Goal: Obtain resource: Download file/media

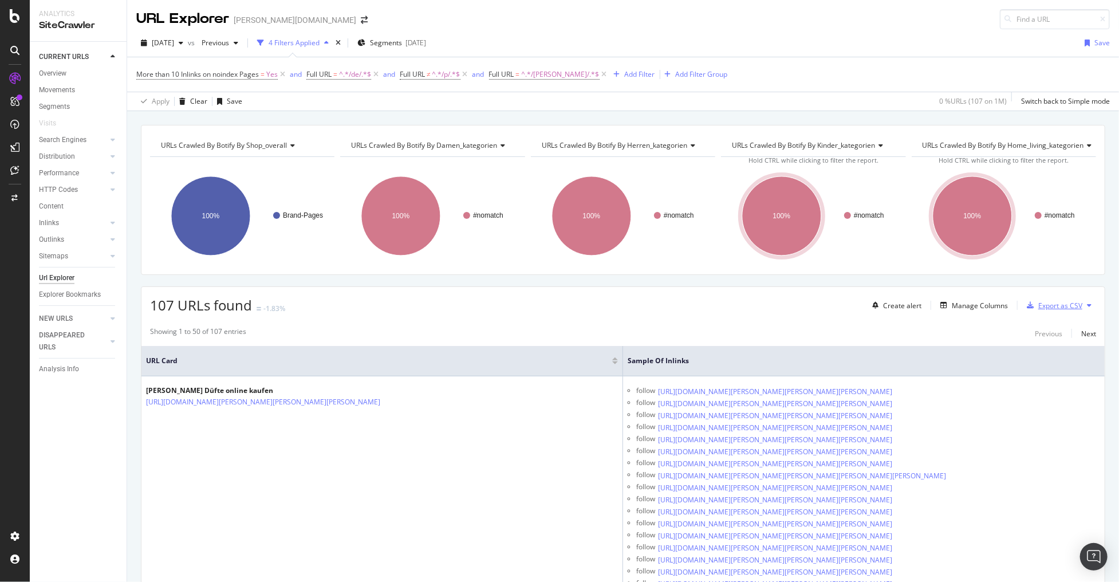
click at [1043, 298] on div "Export as CSV" at bounding box center [1052, 305] width 60 height 17
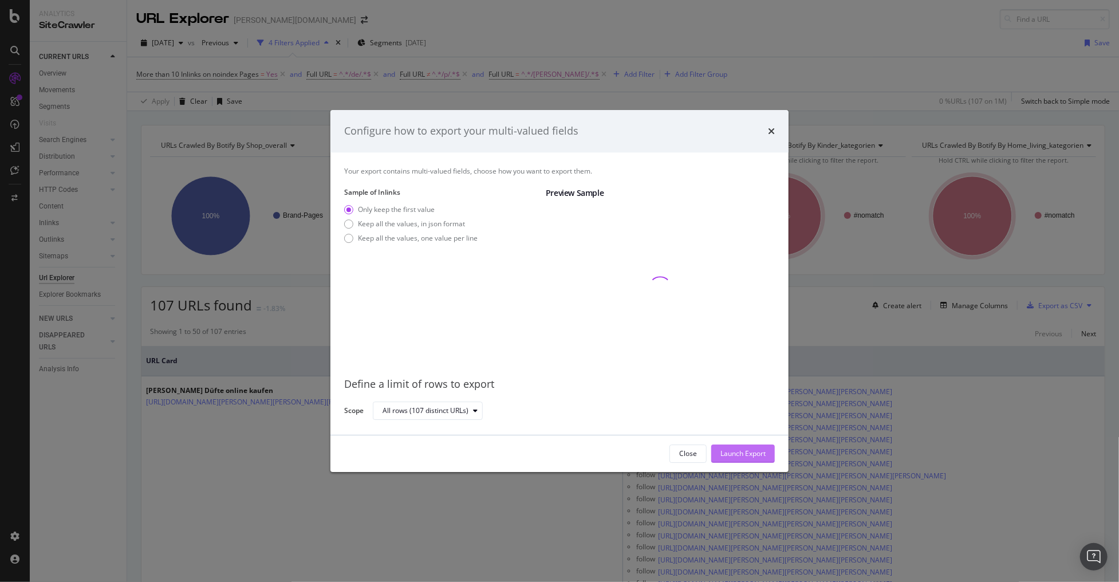
click at [756, 460] on div "Launch Export" at bounding box center [743, 453] width 45 height 17
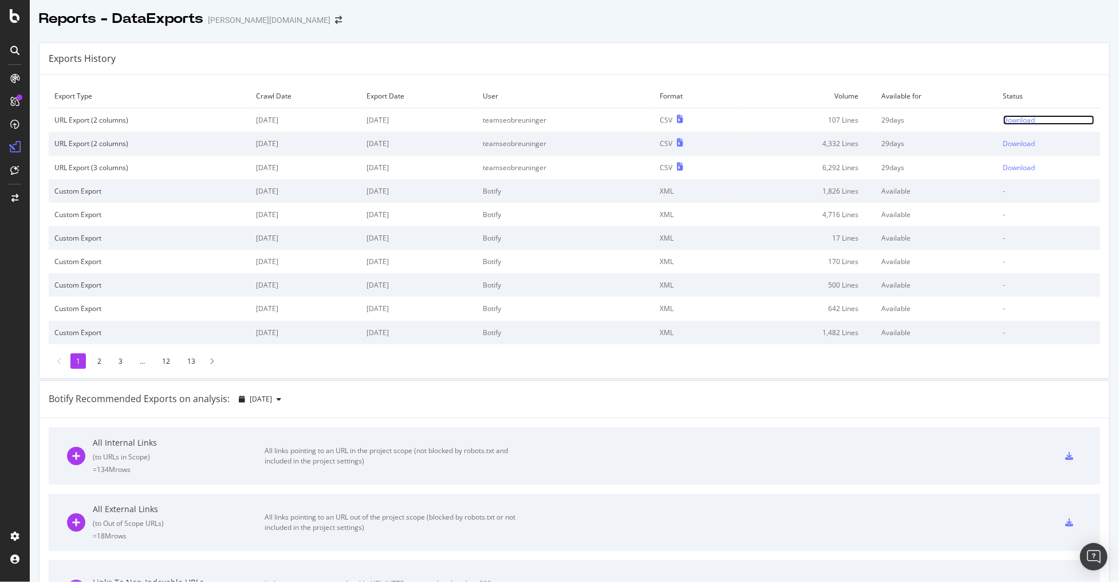
click at [1020, 117] on div "Download" at bounding box center [1020, 120] width 32 height 10
click at [1013, 120] on div "Download" at bounding box center [1020, 120] width 32 height 10
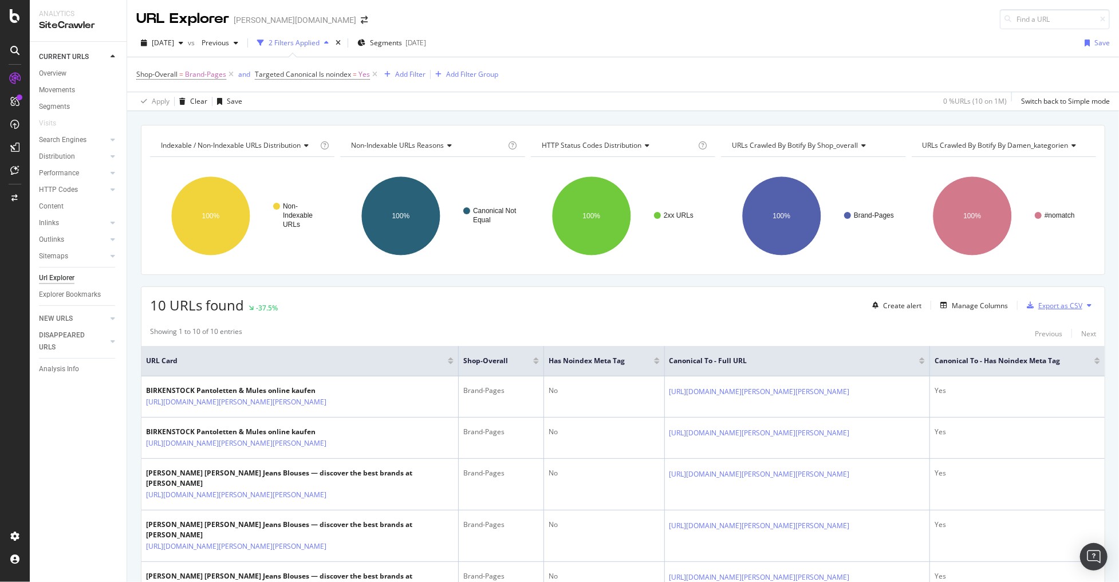
click at [1043, 301] on div "Export as CSV" at bounding box center [1060, 306] width 44 height 10
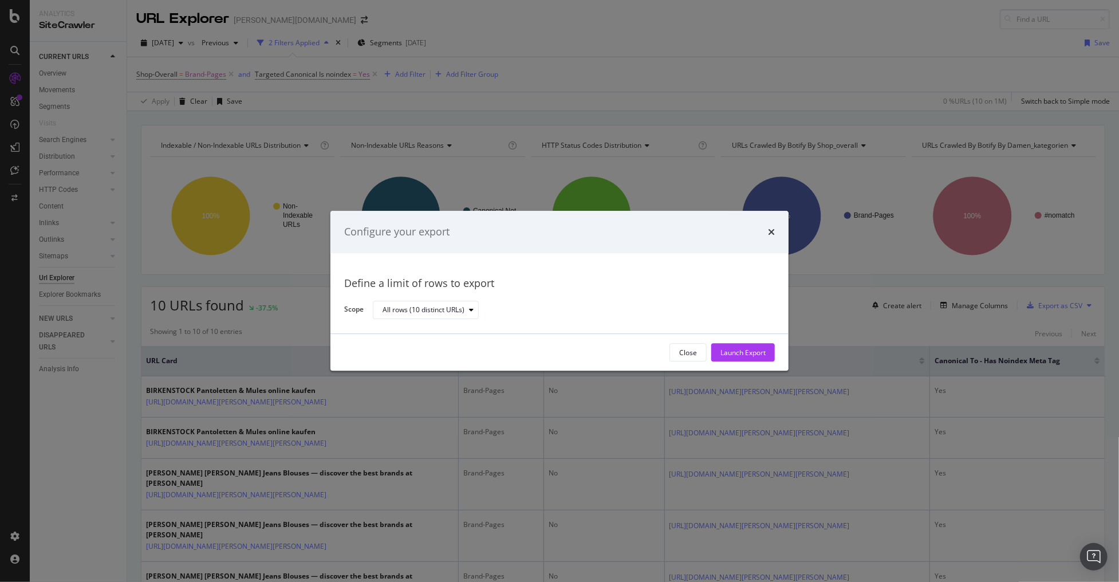
click at [733, 340] on div "Close Launch Export" at bounding box center [560, 353] width 458 height 37
click at [734, 349] on div "Launch Export" at bounding box center [743, 353] width 45 height 10
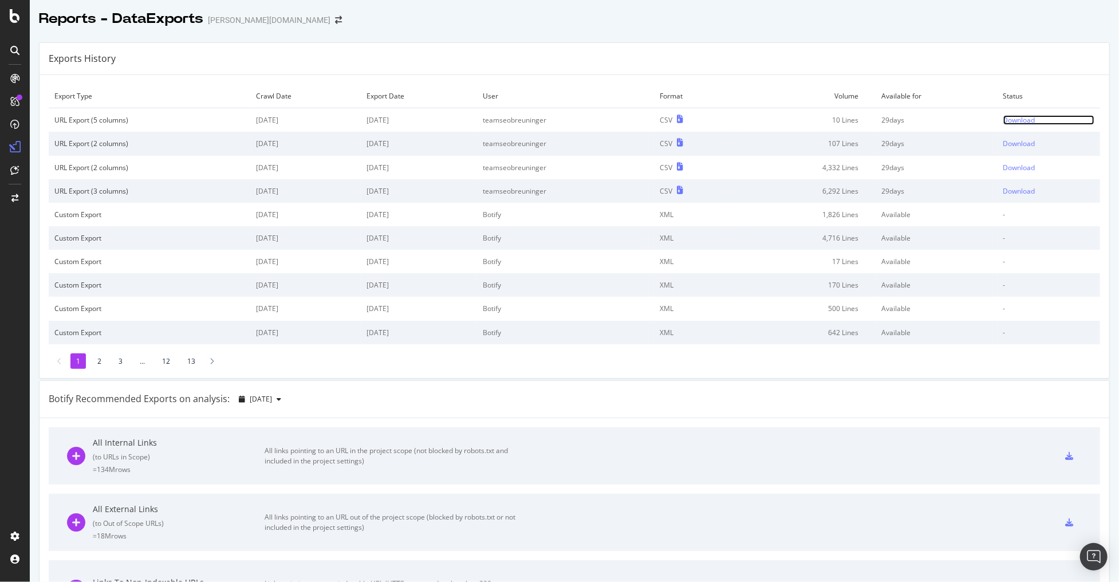
click at [1004, 124] on div "Download" at bounding box center [1020, 120] width 32 height 10
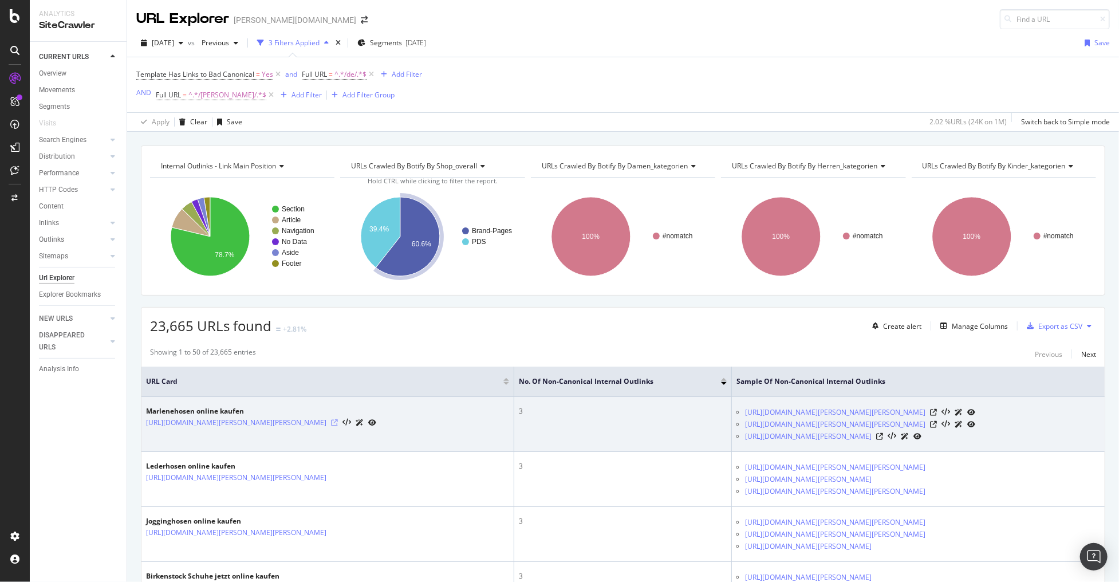
click at [338, 419] on icon at bounding box center [334, 422] width 7 height 7
click at [937, 410] on icon at bounding box center [933, 412] width 7 height 7
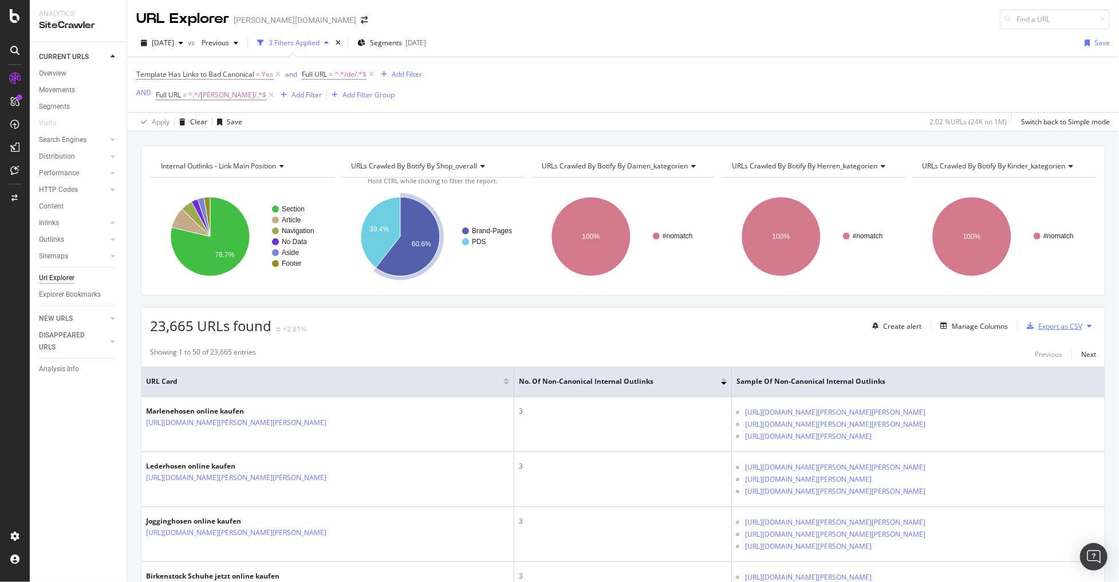
click at [1056, 327] on div "Export as CSV" at bounding box center [1060, 326] width 44 height 10
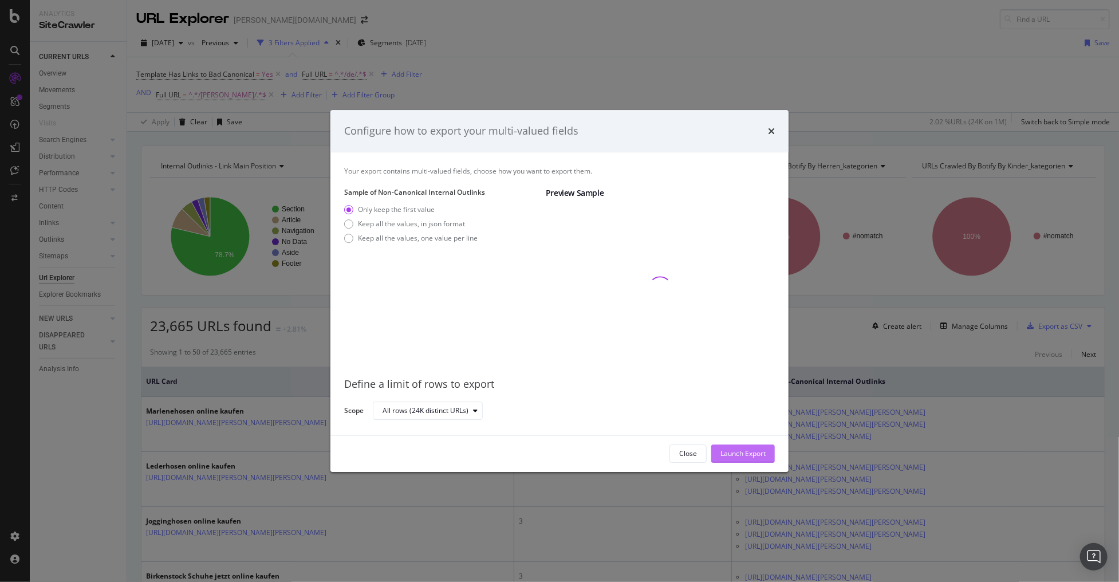
click at [727, 453] on div "Launch Export" at bounding box center [743, 454] width 45 height 10
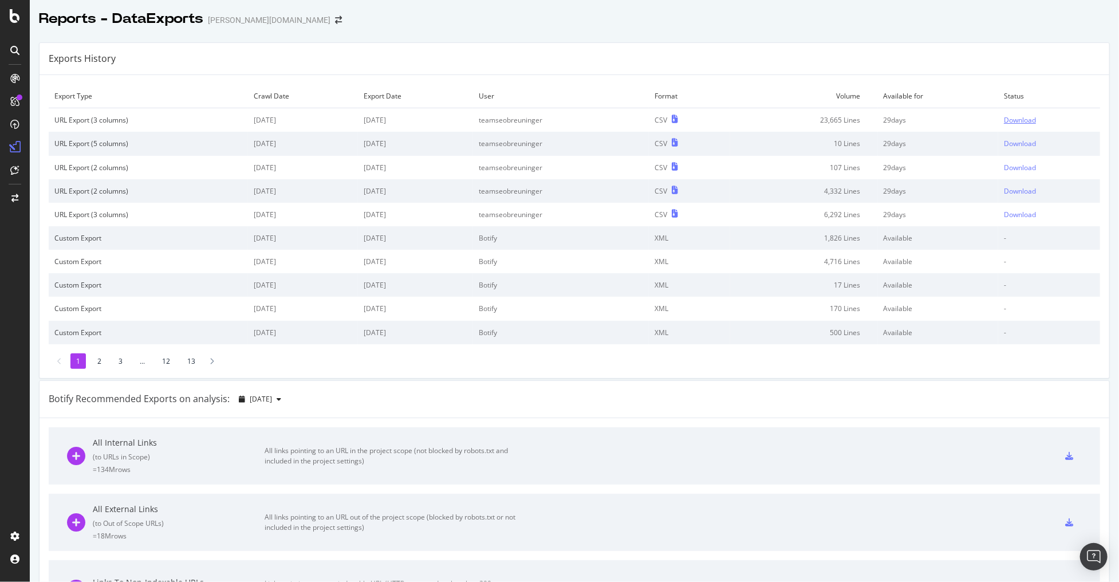
drag, startPoint x: 1015, startPoint y: 113, endPoint x: 1012, endPoint y: 120, distance: 8.0
click at [1015, 113] on td "Download" at bounding box center [1049, 120] width 102 height 24
click at [1012, 120] on div "Download" at bounding box center [1020, 120] width 32 height 10
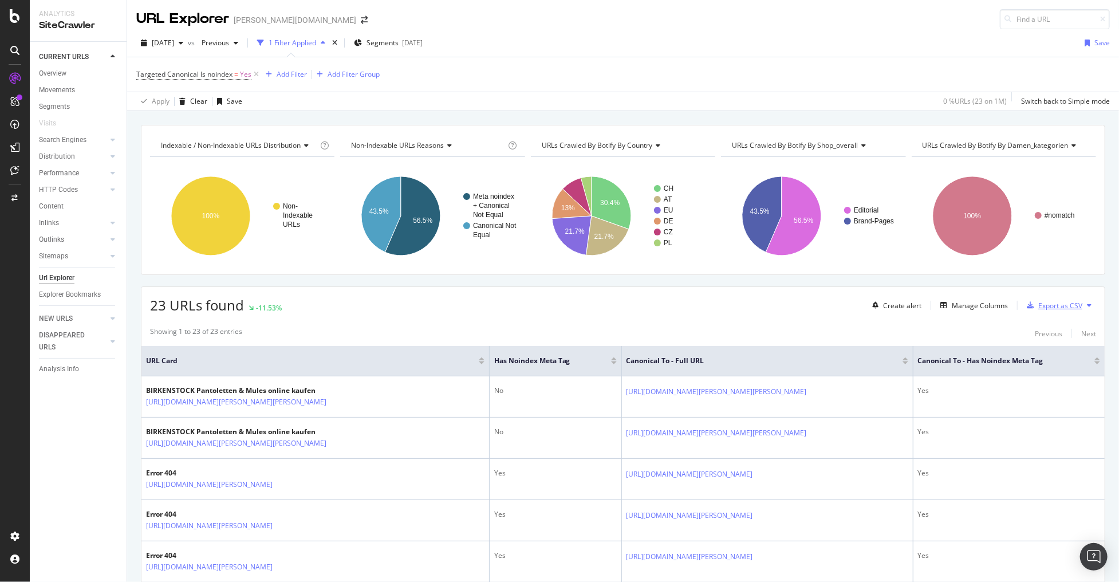
click at [1052, 308] on div "Export as CSV" at bounding box center [1060, 306] width 44 height 10
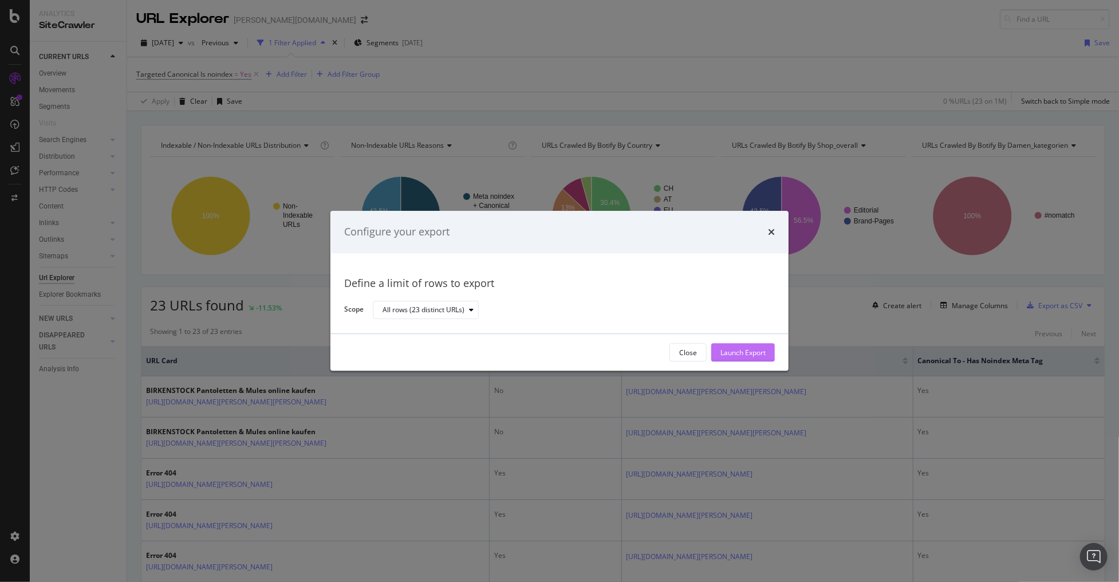
click at [727, 355] on div "Launch Export" at bounding box center [743, 353] width 45 height 10
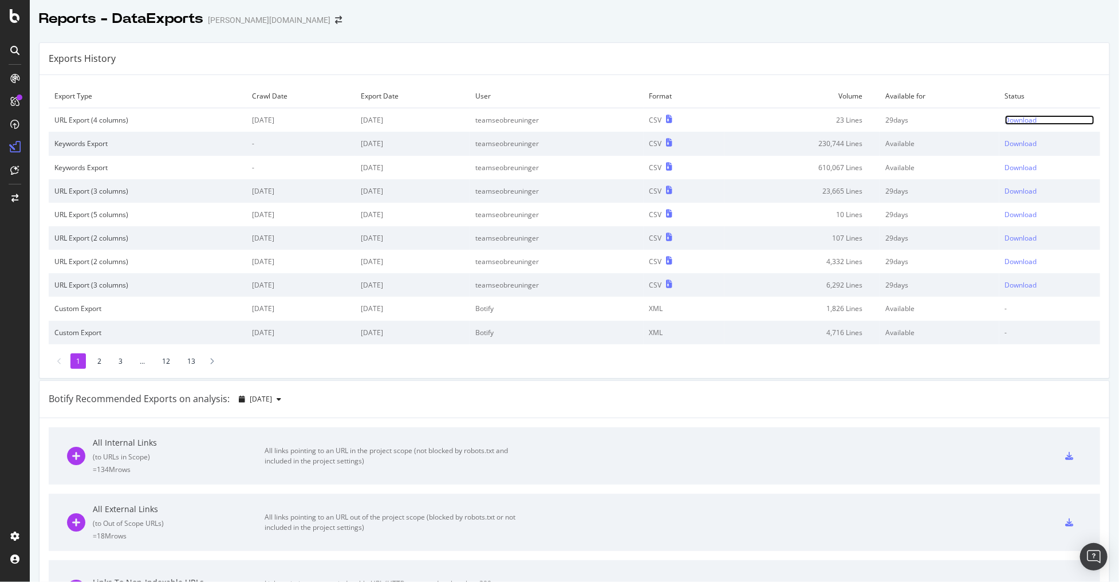
click at [1010, 119] on div "Download" at bounding box center [1021, 120] width 32 height 10
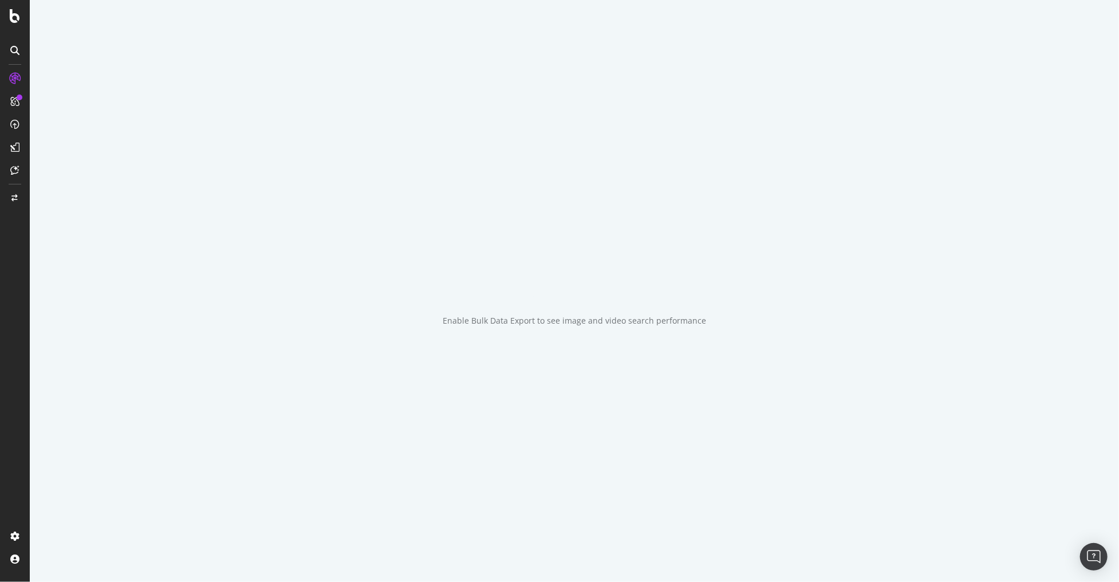
click at [1061, 265] on div "Enable Bulk Data Export to see image and video search performance" at bounding box center [574, 291] width 1089 height 582
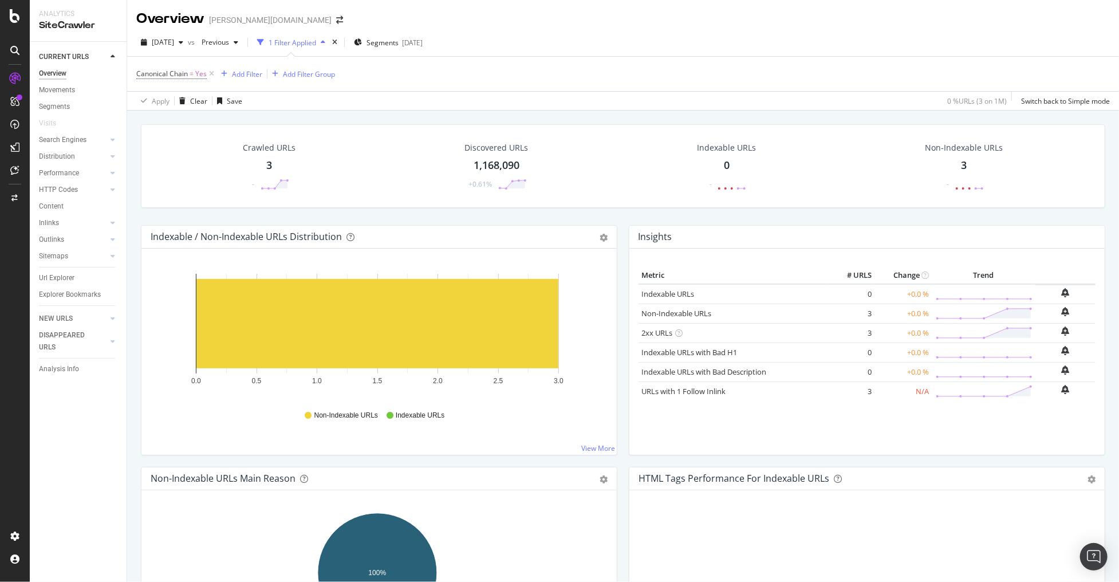
click at [974, 42] on div "2025 Sep. 1st vs Previous 1 Filter Applied Segments 2025-09-01" at bounding box center [623, 44] width 992 height 23
click at [269, 164] on div "3" at bounding box center [269, 165] width 6 height 15
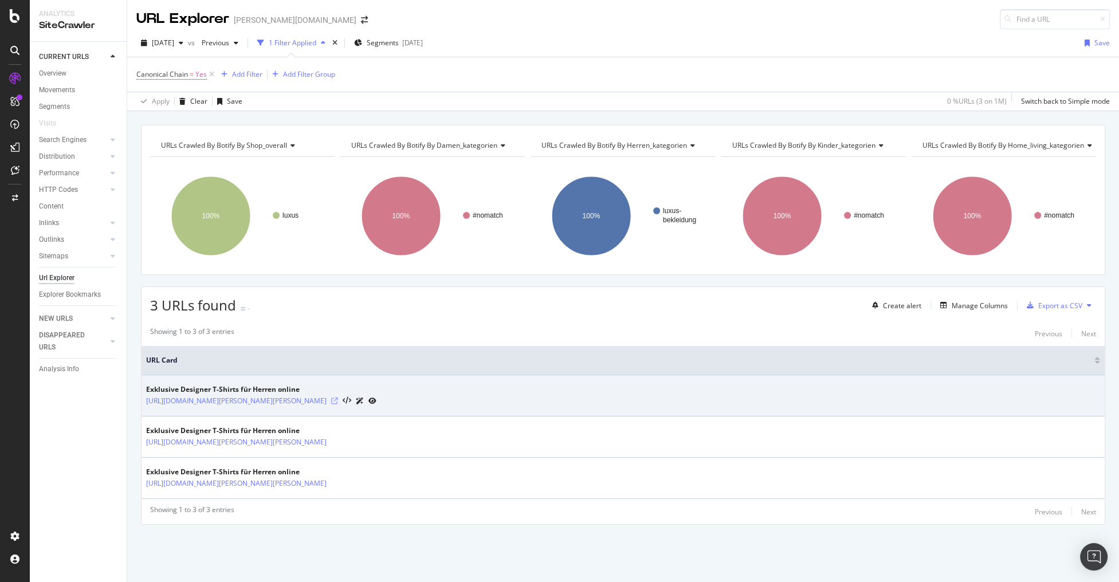
click at [338, 399] on icon at bounding box center [334, 401] width 7 height 7
